Goal: Check status: Check status

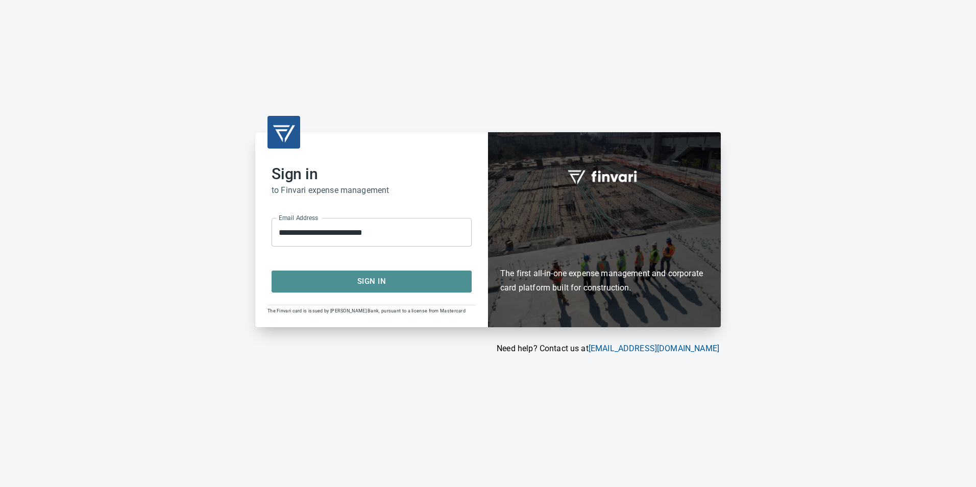
click at [367, 279] on span "Sign In" at bounding box center [372, 281] width 178 height 13
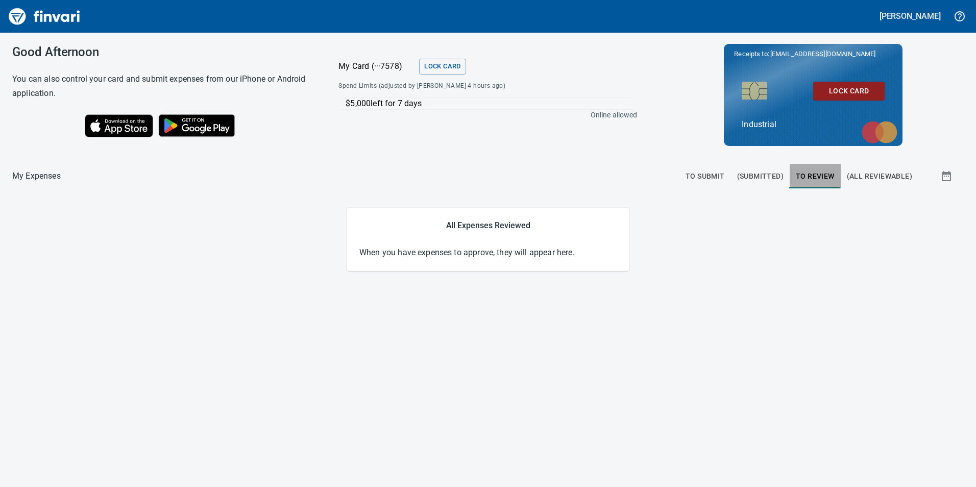
click at [822, 180] on span "To Review" at bounding box center [815, 176] width 39 height 13
